Goal: Task Accomplishment & Management: Manage account settings

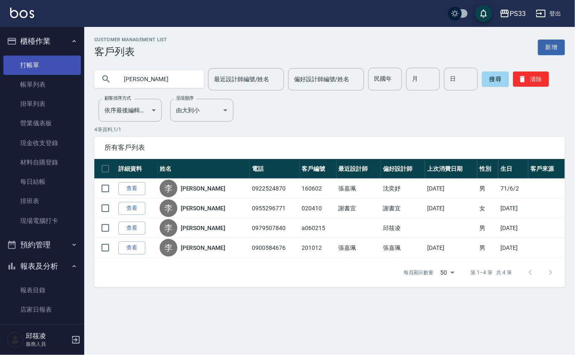
click at [27, 57] on link "打帳單" at bounding box center [41, 65] width 77 height 19
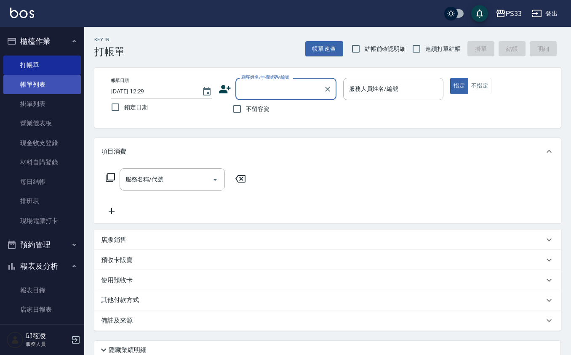
click at [49, 83] on link "帳單列表" at bounding box center [41, 84] width 77 height 19
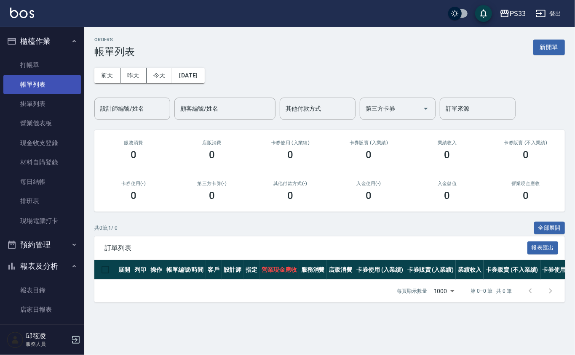
click at [59, 85] on link "帳單列表" at bounding box center [41, 84] width 77 height 19
click at [206, 67] on div "[DATE] [DATE] [DATE] [DATE] 設計師編號/姓名 設計師編號/姓名 顧客編號/姓名 顧客編號/姓名 其他付款方式 其他付款方式 第三方…" at bounding box center [329, 89] width 470 height 62
click at [204, 73] on button "[DATE]" at bounding box center [188, 76] width 32 height 16
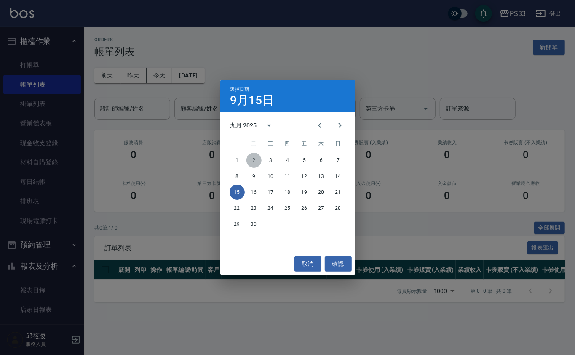
click at [254, 156] on button "2" at bounding box center [253, 160] width 15 height 15
